Goal: Use online tool/utility: Utilize a website feature to perform a specific function

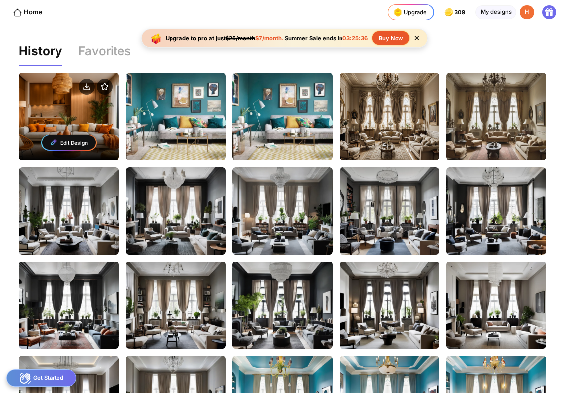
click at [72, 109] on div "Edit Design" at bounding box center [69, 116] width 100 height 87
click at [79, 123] on div "Edit Design" at bounding box center [69, 116] width 100 height 87
click at [76, 140] on div "Edit Design" at bounding box center [69, 142] width 54 height 14
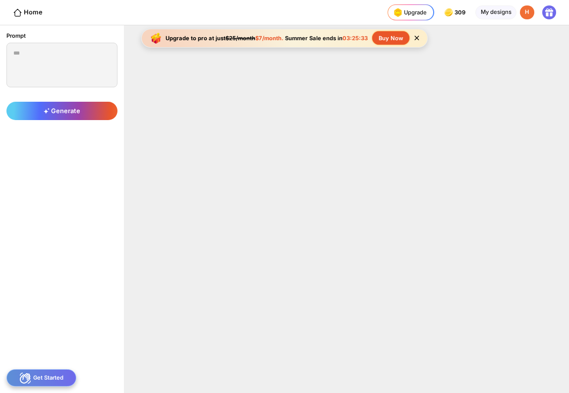
type textarea "**********"
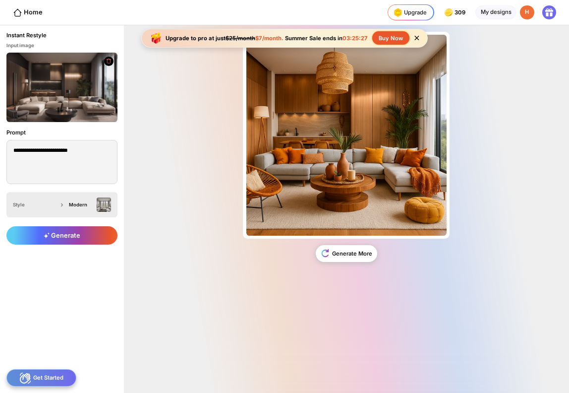
click at [79, 206] on div "Modern" at bounding box center [81, 204] width 25 height 5
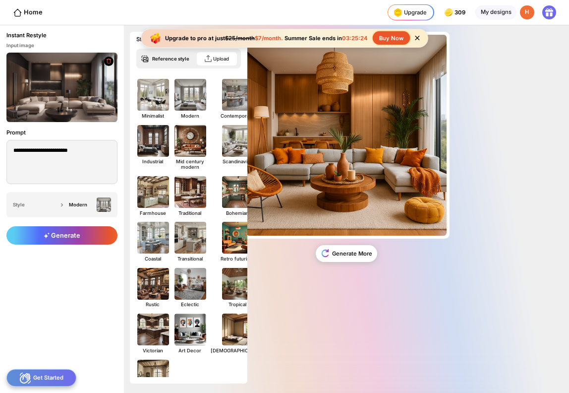
click at [417, 40] on icon at bounding box center [417, 38] width 8 height 8
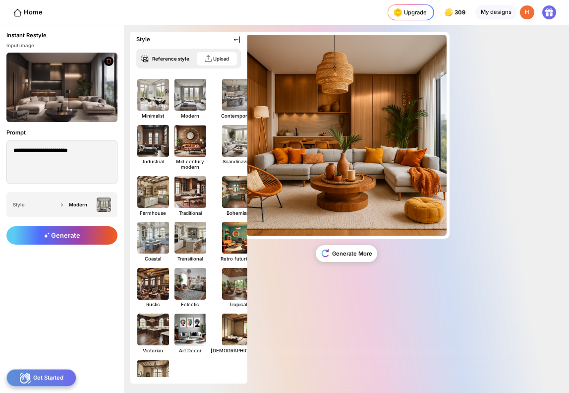
click at [491, 142] on div "Almost there... Edit Design Generate More" at bounding box center [346, 209] width 445 height 368
click at [492, 142] on div "Almost there... Edit Design Generate More" at bounding box center [346, 209] width 445 height 368
click at [479, 113] on div "Almost there... Edit Design Generate More" at bounding box center [346, 209] width 445 height 368
click at [490, 17] on div "My designs" at bounding box center [496, 12] width 41 height 14
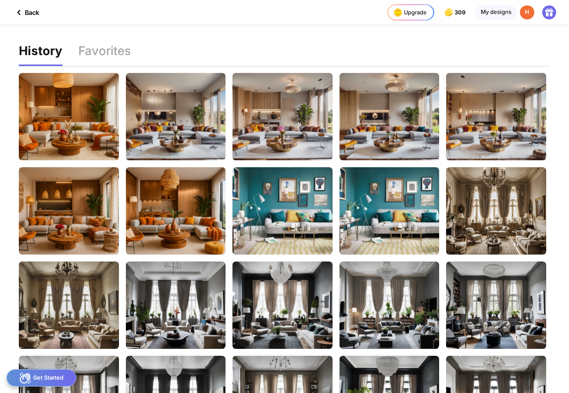
click at [40, 18] on div "Back Upgrade 309 309 309 309 credits left Upgrade My designs H" at bounding box center [284, 12] width 569 height 25
click at [36, 17] on div "Back" at bounding box center [26, 12] width 26 height 12
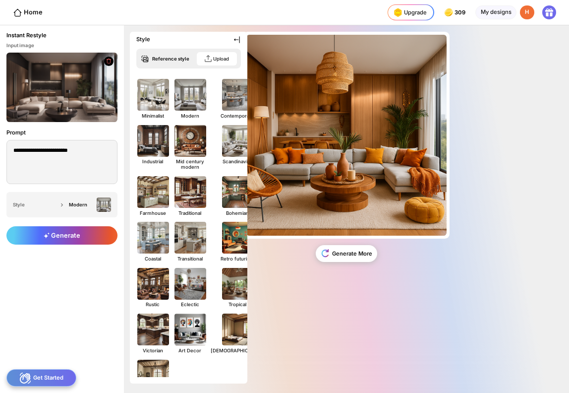
click at [23, 18] on div "Home" at bounding box center [21, 12] width 43 height 25
click at [26, 15] on div "Home" at bounding box center [28, 12] width 30 height 9
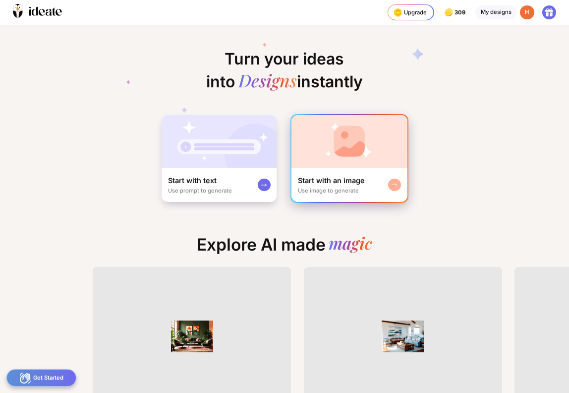
click at [340, 163] on img at bounding box center [350, 141] width 116 height 53
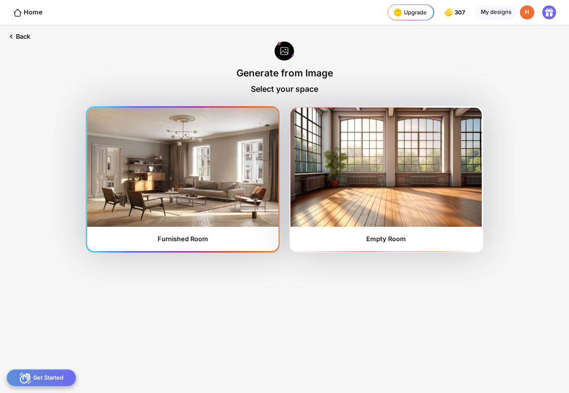
click at [235, 187] on img at bounding box center [182, 167] width 191 height 119
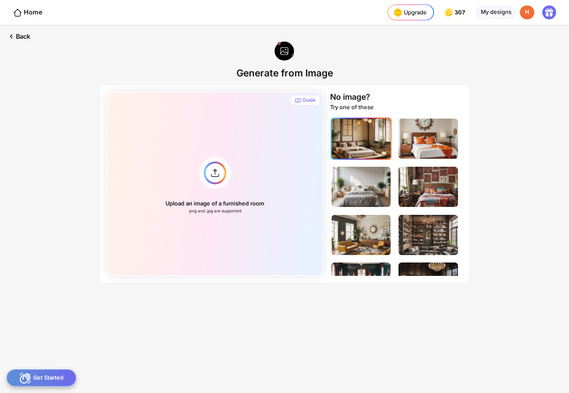
click at [377, 153] on img at bounding box center [362, 139] width 60 height 40
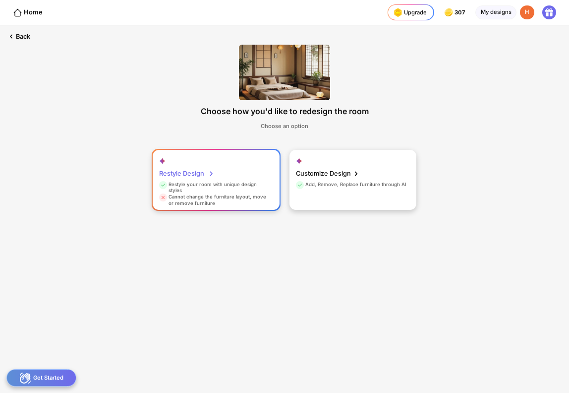
click at [241, 169] on div "Restyle Design Restyle your room with unique design styles Cannot change the fu…" at bounding box center [216, 180] width 127 height 61
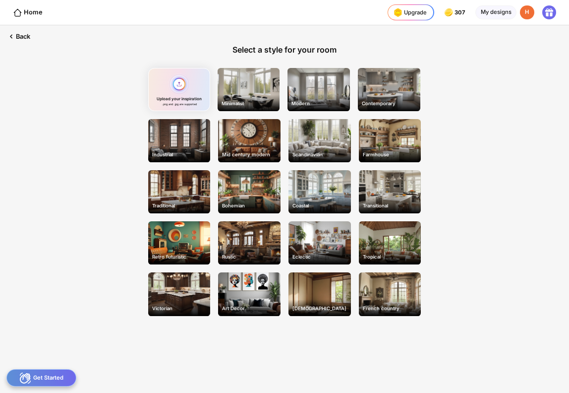
click at [202, 97] on div "Upload your inspiration .png and .jpg are supported" at bounding box center [179, 89] width 62 height 43
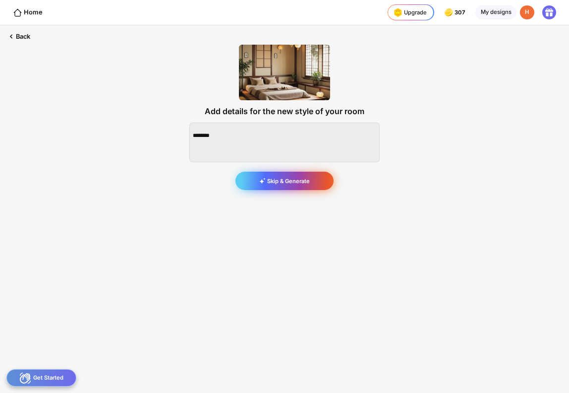
click at [301, 178] on div "Skip & Generate" at bounding box center [285, 181] width 98 height 18
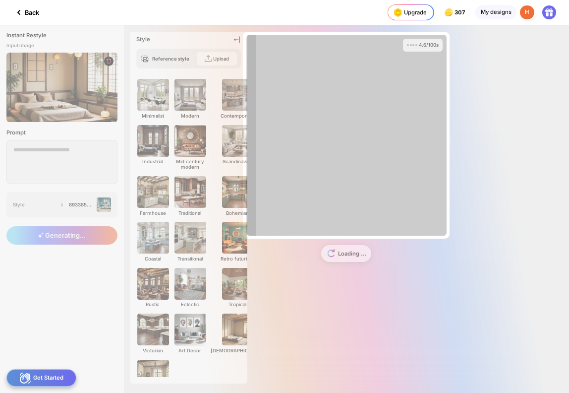
click at [531, 108] on div "4.6/100s Almost there... Edit Design Loading ..." at bounding box center [346, 209] width 445 height 368
click at [512, 74] on div "5.5/100s Almost there... Edit Design Loading ..." at bounding box center [346, 209] width 445 height 368
click at [236, 39] on div "9.6/100s Almost there... Edit Design Loading ..." at bounding box center [346, 209] width 445 height 368
click at [241, 42] on div "10.1/100s Almost there... Edit Design Loading ..." at bounding box center [346, 209] width 445 height 368
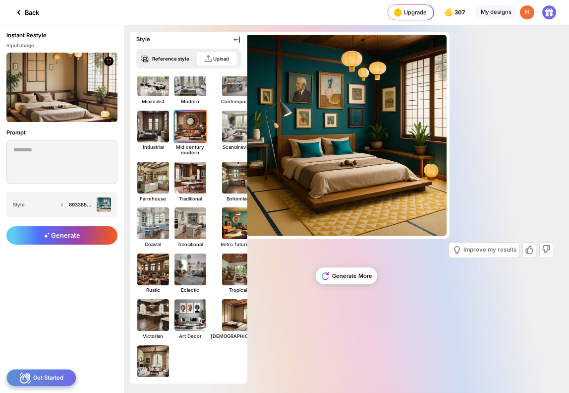
scroll to position [38, 0]
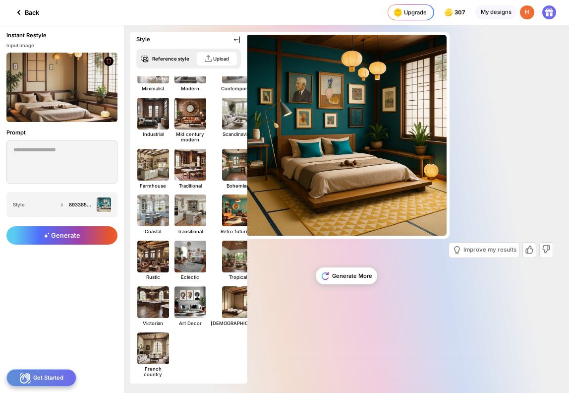
click at [29, 12] on div "Back" at bounding box center [26, 12] width 26 height 12
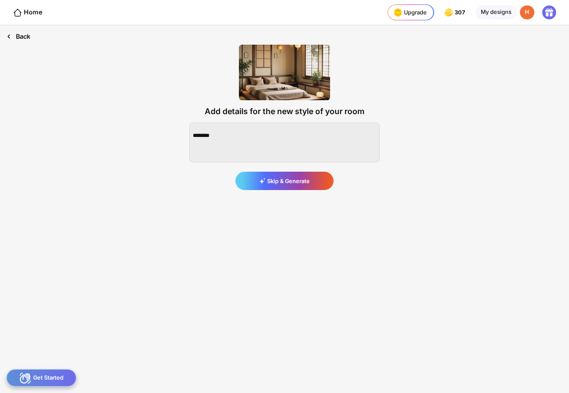
click at [25, 40] on div "Back" at bounding box center [18, 36] width 37 height 22
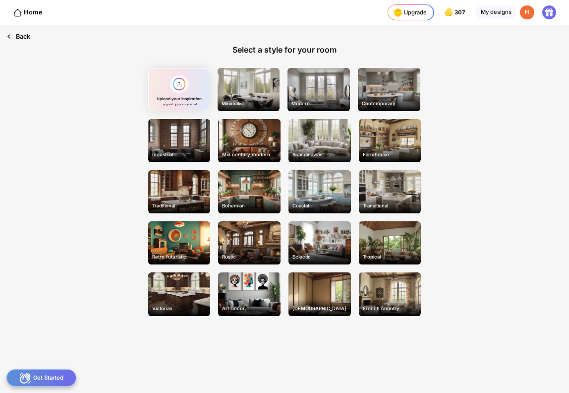
click at [25, 40] on div "Back" at bounding box center [18, 36] width 37 height 22
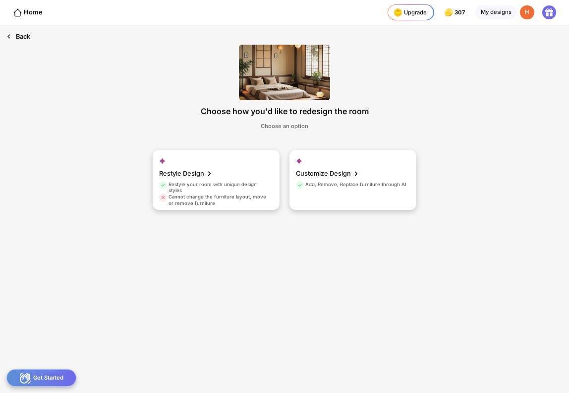
click at [25, 40] on div "Back" at bounding box center [18, 36] width 37 height 22
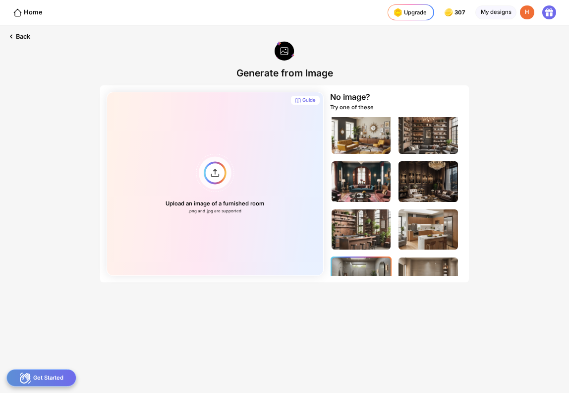
scroll to position [89, 0]
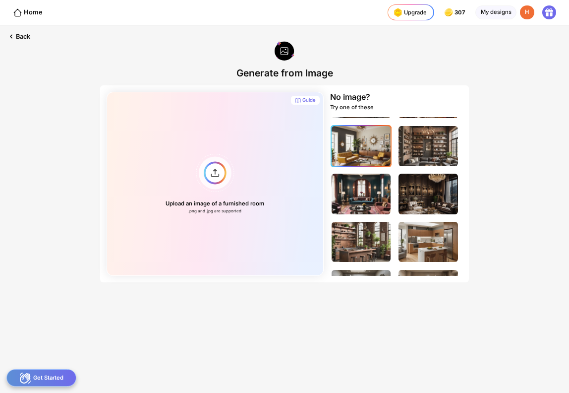
click at [362, 149] on img at bounding box center [362, 146] width 60 height 40
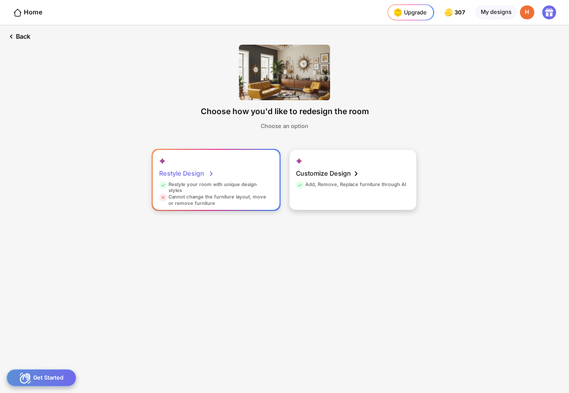
click at [234, 170] on div "Restyle Design Restyle your room with unique design styles Cannot change the fu…" at bounding box center [216, 180] width 127 height 61
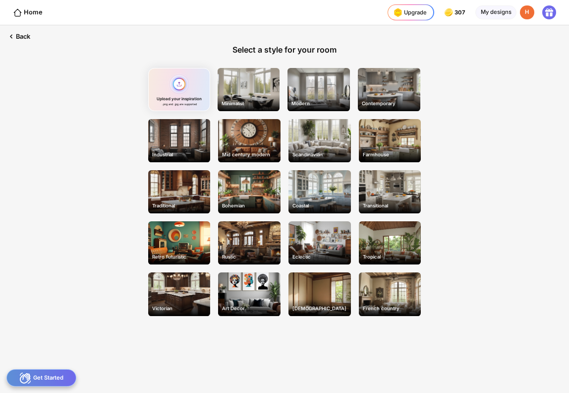
click at [187, 103] on div "Upload your inspiration .png and .jpg are supported" at bounding box center [179, 89] width 62 height 43
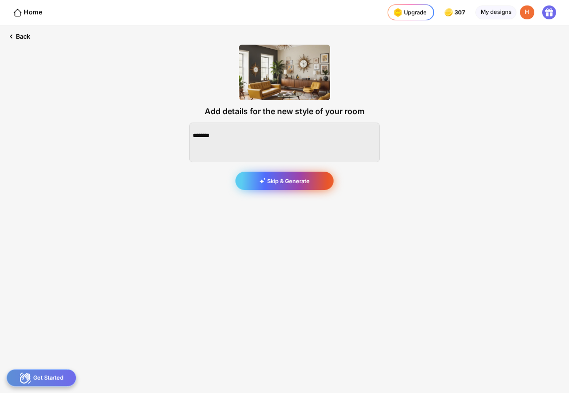
click at [286, 187] on div "Skip & Generate" at bounding box center [285, 181] width 98 height 18
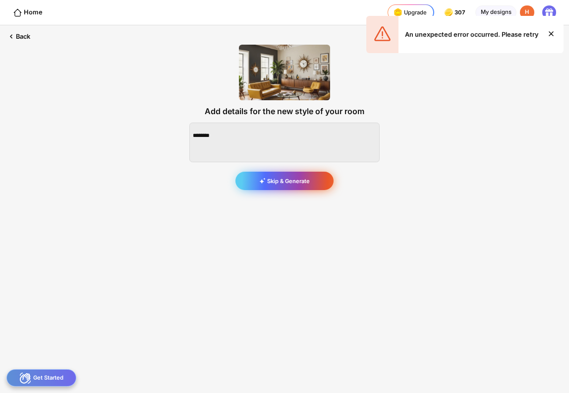
click at [282, 183] on div "Skip & Generate" at bounding box center [285, 181] width 98 height 18
click at [550, 30] on icon at bounding box center [552, 34] width 12 height 12
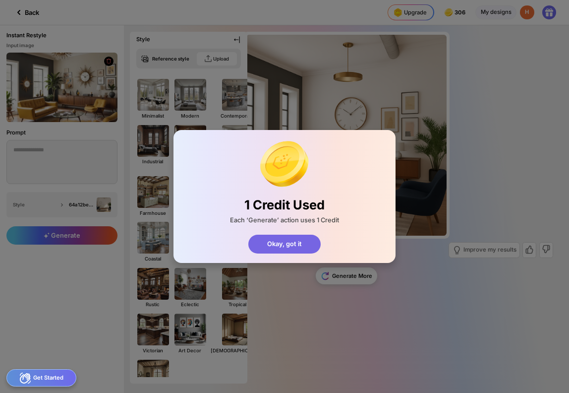
click at [279, 239] on div "Okay, got it" at bounding box center [285, 244] width 73 height 19
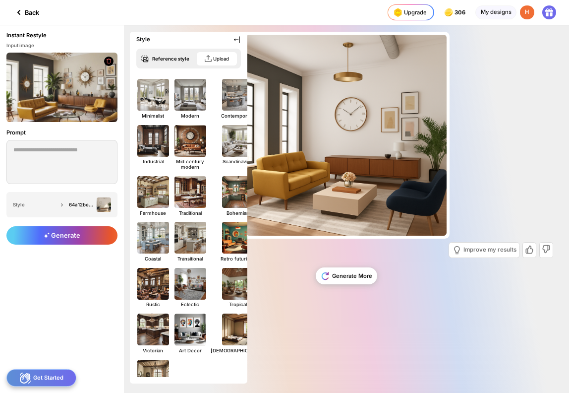
click at [499, 175] on div "Almost there... Edit Design Improve my results Generate More" at bounding box center [346, 209] width 445 height 368
click at [239, 37] on icon at bounding box center [237, 40] width 8 height 8
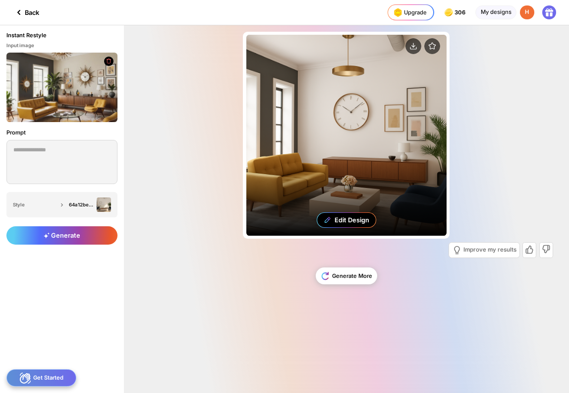
click at [377, 194] on div "Edit Design" at bounding box center [347, 135] width 200 height 200
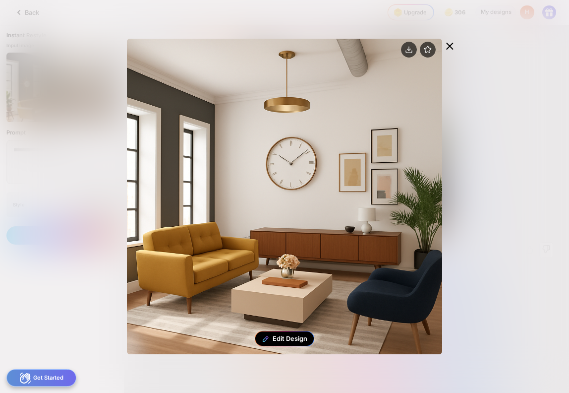
click at [452, 52] on div at bounding box center [449, 47] width 15 height 16
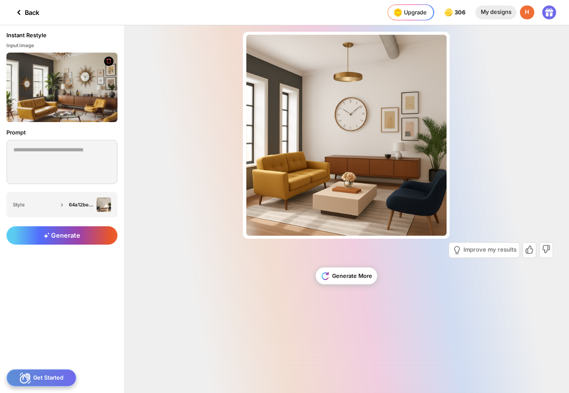
click at [495, 13] on div "My designs" at bounding box center [496, 12] width 41 height 14
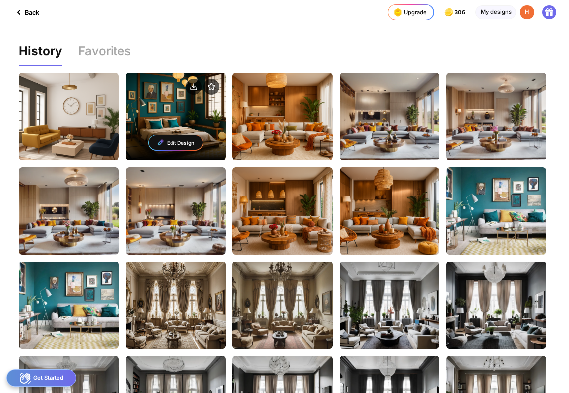
click at [181, 107] on div "Edit Design" at bounding box center [176, 116] width 100 height 87
click at [193, 118] on div "Edit Design" at bounding box center [176, 116] width 100 height 87
click at [167, 140] on div "Edit Design" at bounding box center [176, 142] width 54 height 14
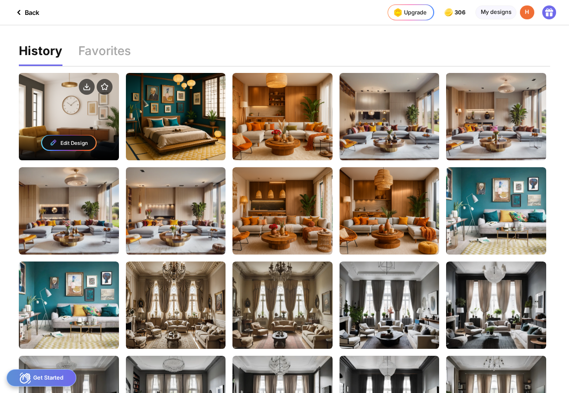
click at [92, 108] on div "Edit Design" at bounding box center [69, 116] width 100 height 87
click at [79, 145] on div "Edit Design" at bounding box center [69, 142] width 54 height 14
